Goal: Task Accomplishment & Management: Manage account settings

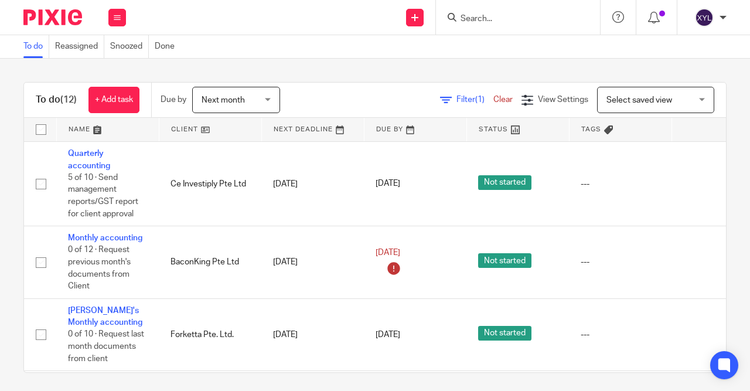
scroll to position [374, 0]
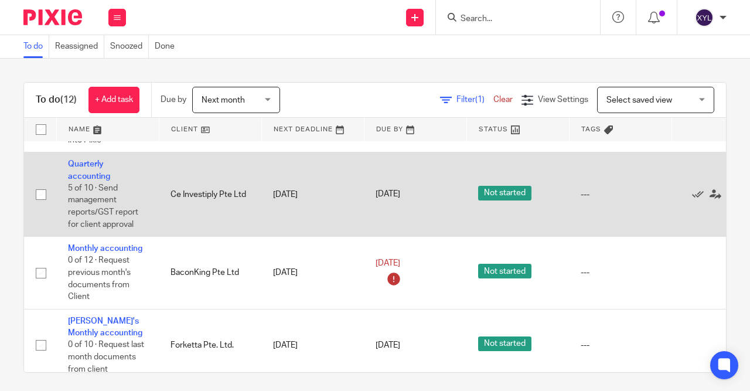
click at [97, 172] on td "Quarterly accounting 5 of 10 · Send management reports/GST report for client ap…" at bounding box center [107, 194] width 103 height 84
click at [96, 177] on link "Quarterly accounting" at bounding box center [89, 170] width 42 height 20
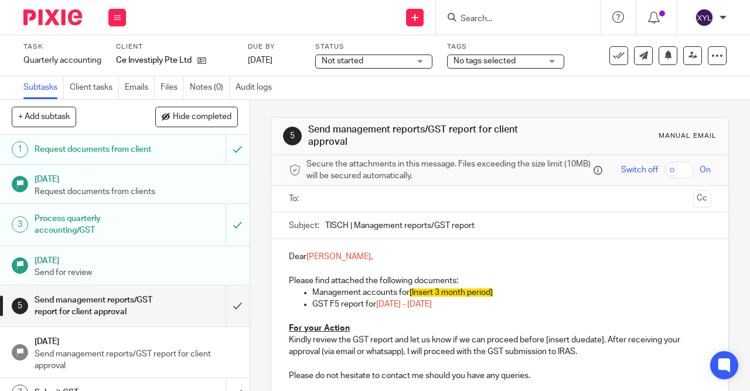
click at [525, 24] on form at bounding box center [521, 17] width 125 height 15
click at [487, 21] on input "Search" at bounding box center [511, 19] width 105 height 11
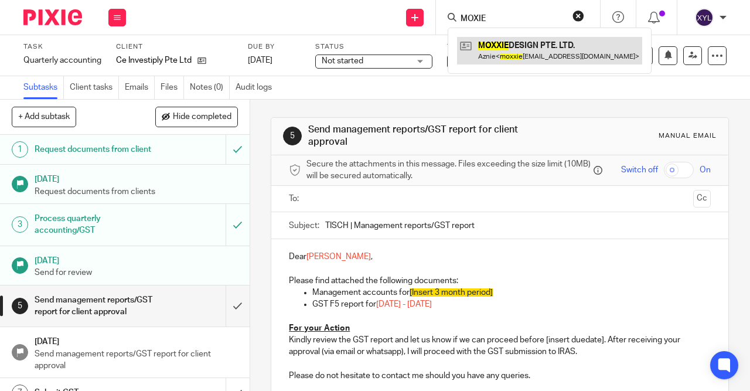
type input "MOXIE"
click at [511, 58] on link at bounding box center [549, 50] width 185 height 27
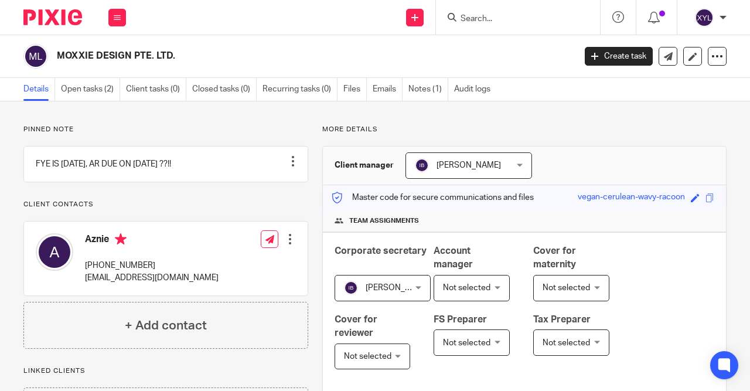
drag, startPoint x: 88, startPoint y: 63, endPoint x: 57, endPoint y: 57, distance: 32.3
click at [57, 57] on h2 "MOXXIE DESIGN PTE. LTD." at bounding box center [261, 56] width 408 height 12
copy h2 "MOXXIE DESIGN PTE. LTD."
drag, startPoint x: 226, startPoint y: 231, endPoint x: 90, endPoint y: 39, distance: 234.6
click at [90, 39] on main "MOXXIE DESIGN PTE. LTD. Create task Export data Merge Archive client Details Op…" at bounding box center [375, 195] width 750 height 391
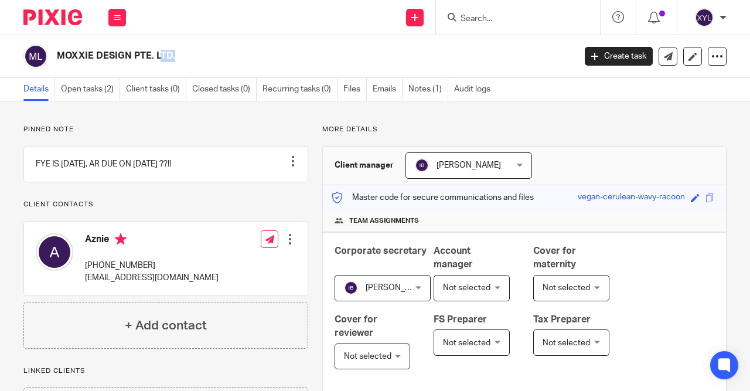
click at [101, 118] on div "Pinned note FYE IS [DATE], AR DUE ON [DATE] ??!! Unpin note Edit note Client co…" at bounding box center [375, 367] width 750 height 533
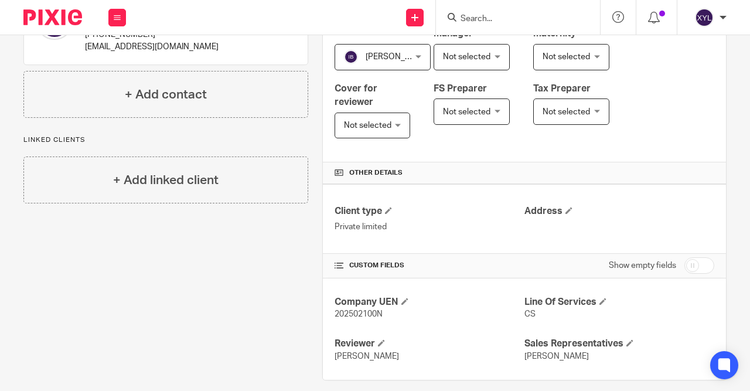
scroll to position [231, 0]
drag, startPoint x: 385, startPoint y: 312, endPoint x: 330, endPoint y: 317, distance: 55.3
click at [330, 317] on div "Company UEN 202502100N Line Of Services CS Reviewer [PERSON_NAME] Sales Represe…" at bounding box center [524, 329] width 403 height 102
copy span "202502100N"
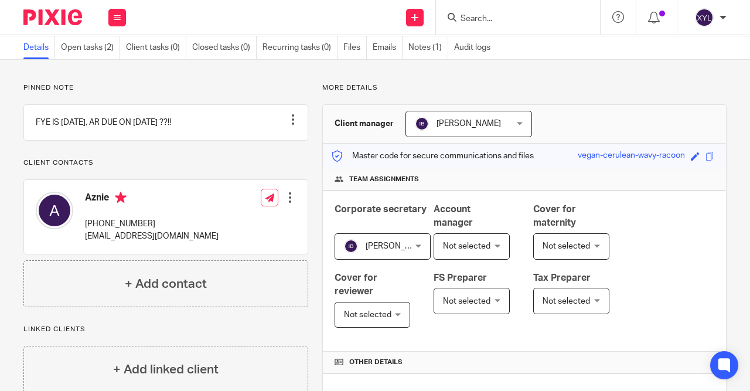
scroll to position [0, 0]
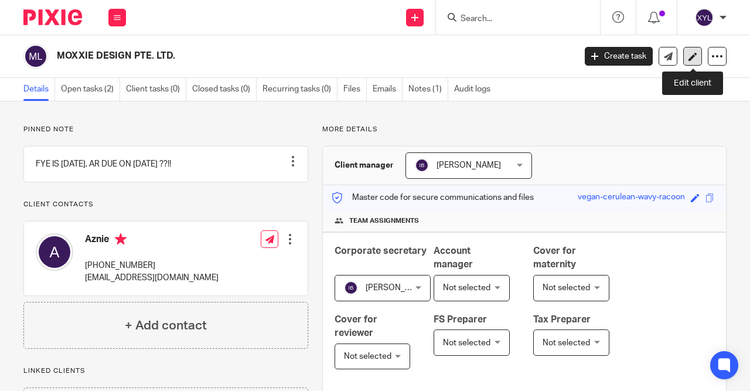
click at [694, 60] on icon at bounding box center [692, 56] width 9 height 9
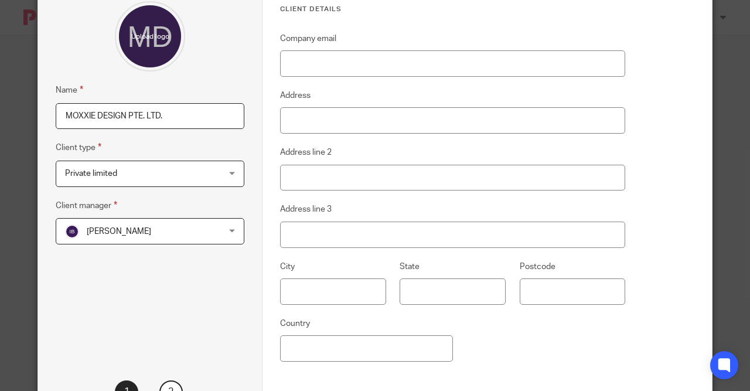
scroll to position [77, 0]
click at [373, 117] on input "Address" at bounding box center [452, 121] width 345 height 26
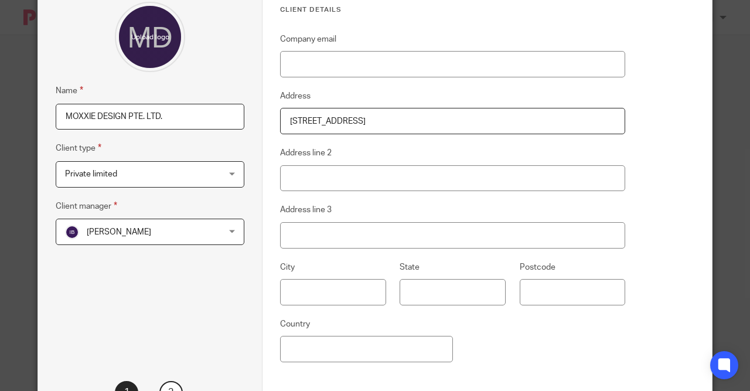
drag, startPoint x: 509, startPoint y: 124, endPoint x: 233, endPoint y: 127, distance: 276.6
click at [280, 127] on input "1 TAMPINES NORTH DRIVE 1,#03-01, T-SPACE, SINGAPORE 528559" at bounding box center [452, 121] width 345 height 26
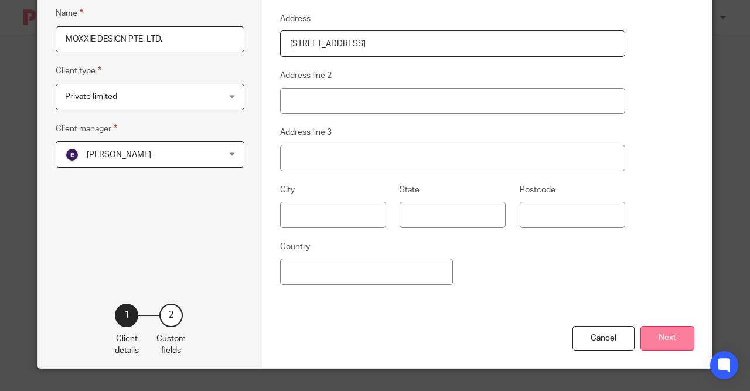
type input "1 TAMPINES NORTH DRIVE 1,#03-01, T-SPACE, SINGAPORE 528559"
click at [677, 340] on button "Next" at bounding box center [667, 338] width 54 height 25
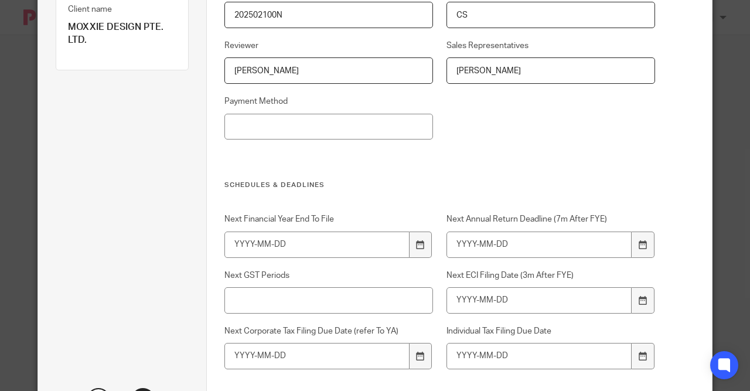
scroll to position [240, 0]
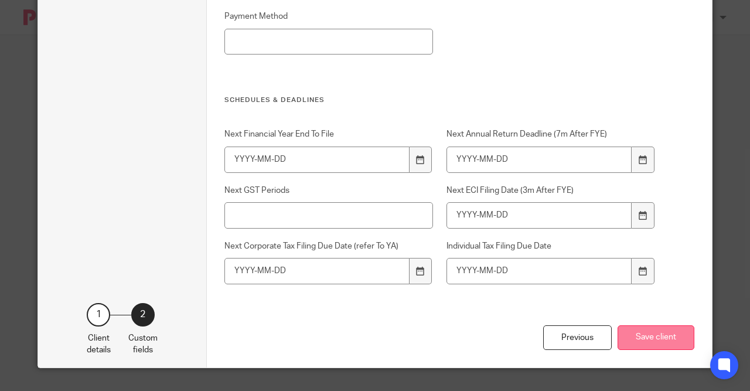
click at [626, 334] on button "Save client" at bounding box center [656, 337] width 77 height 25
